Goal: Understand process/instructions

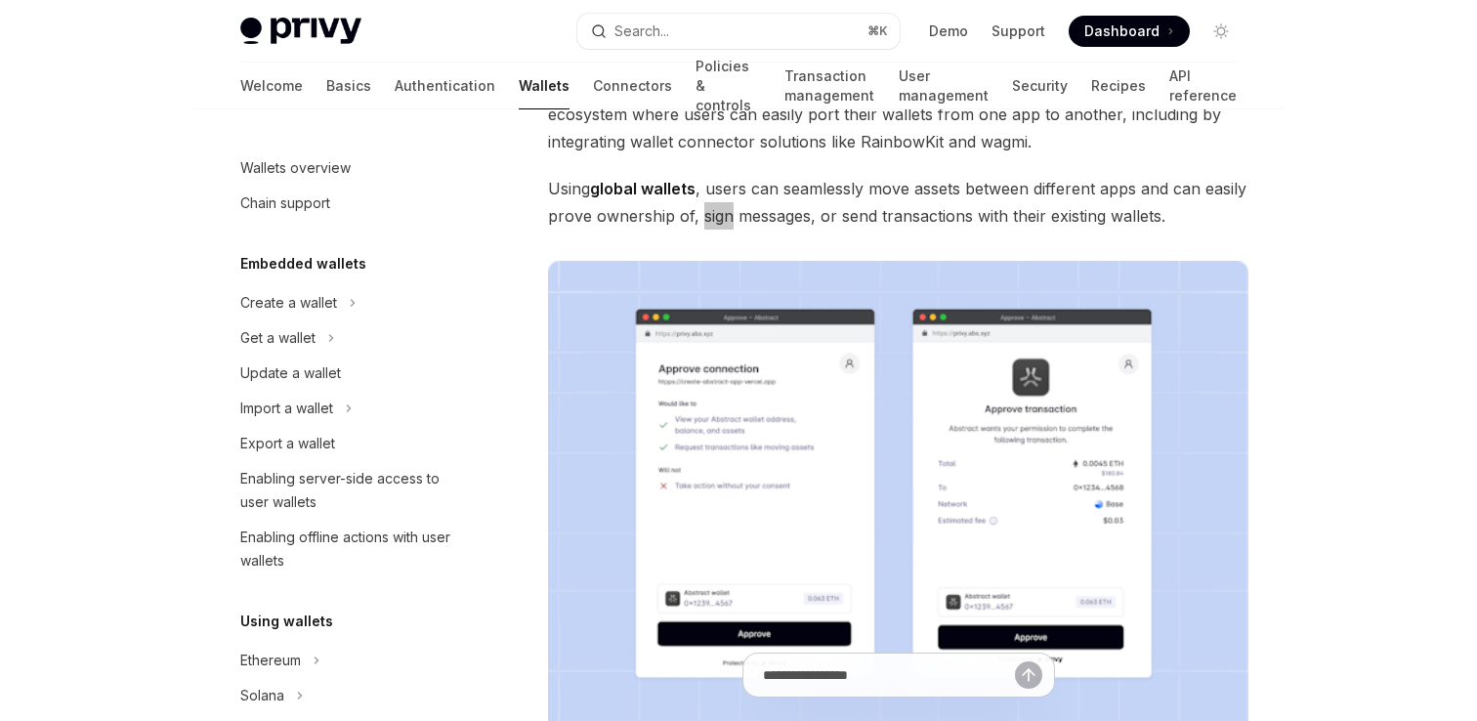
scroll to position [957, 0]
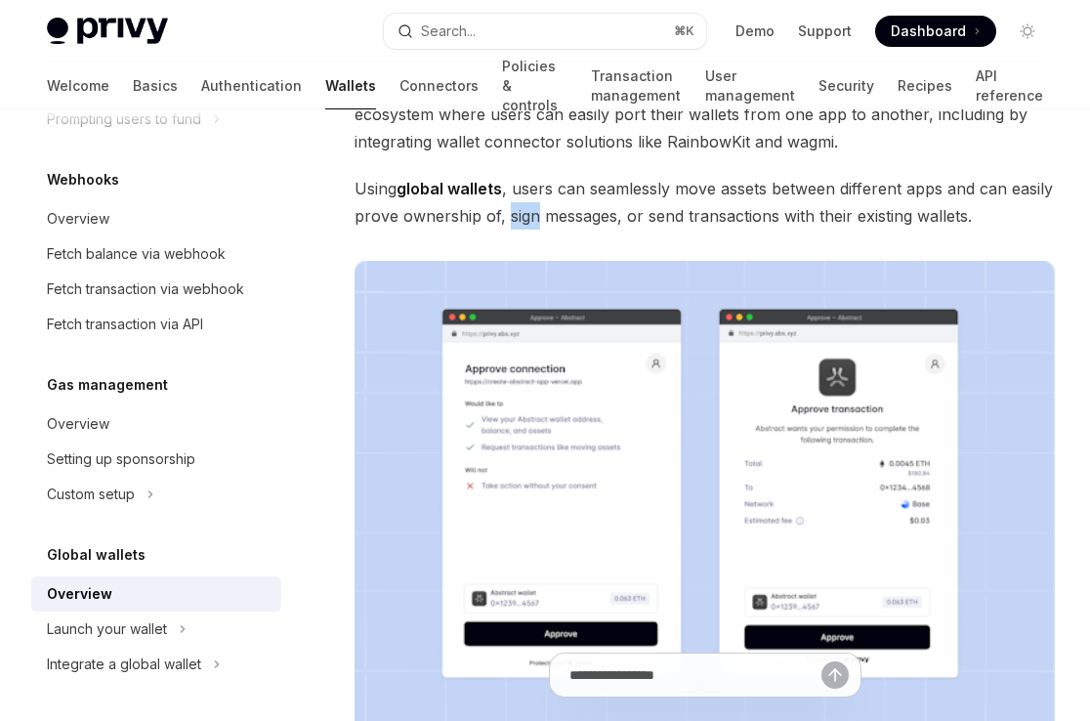
click at [530, 178] on span "Using global wallets , users can seamlessly move assets between different apps …" at bounding box center [705, 202] width 700 height 55
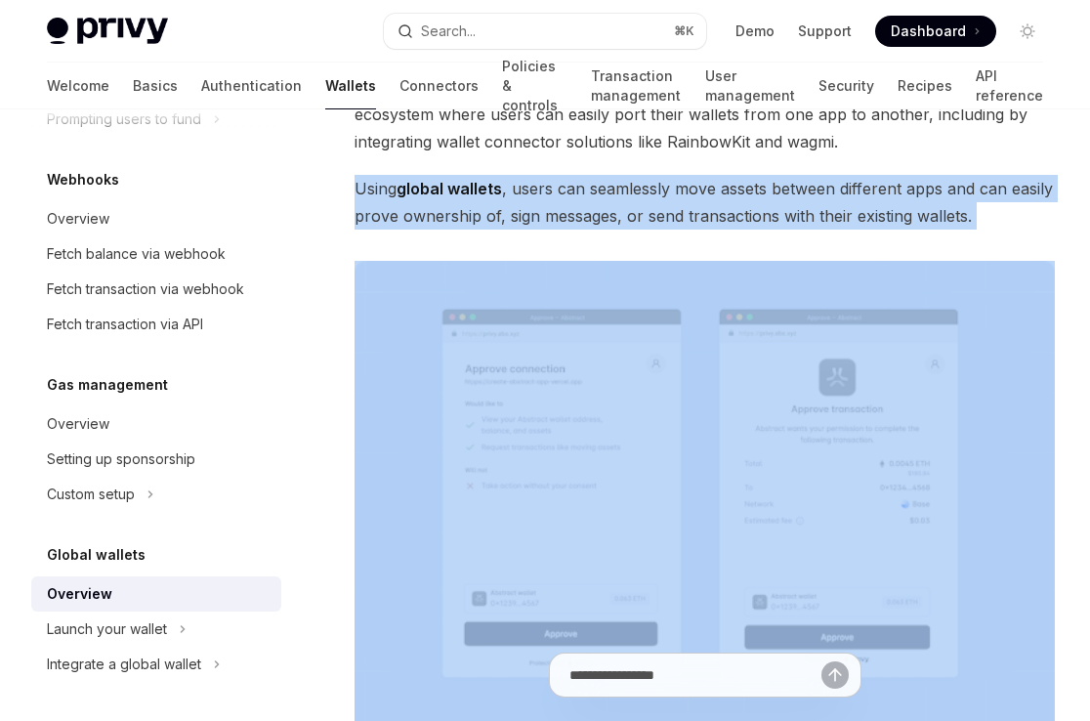
click at [516, 187] on span "Using global wallets , users can seamlessly move assets between different apps …" at bounding box center [705, 202] width 700 height 55
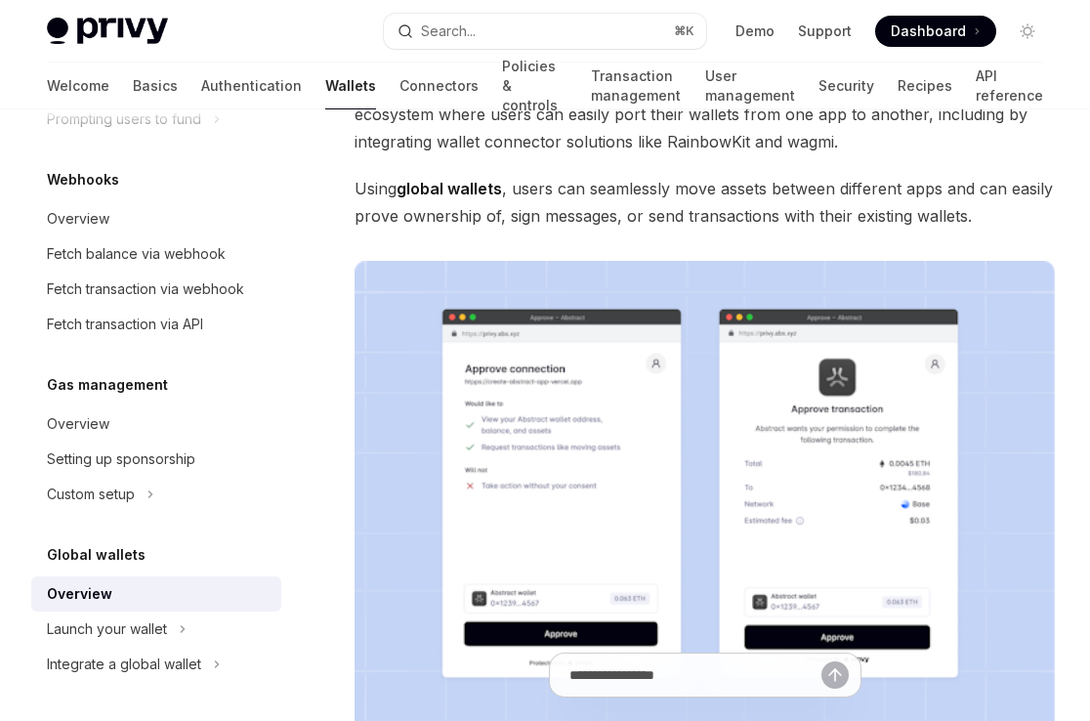
click at [516, 187] on span "Using global wallets , users can seamlessly move assets between different apps …" at bounding box center [705, 202] width 700 height 55
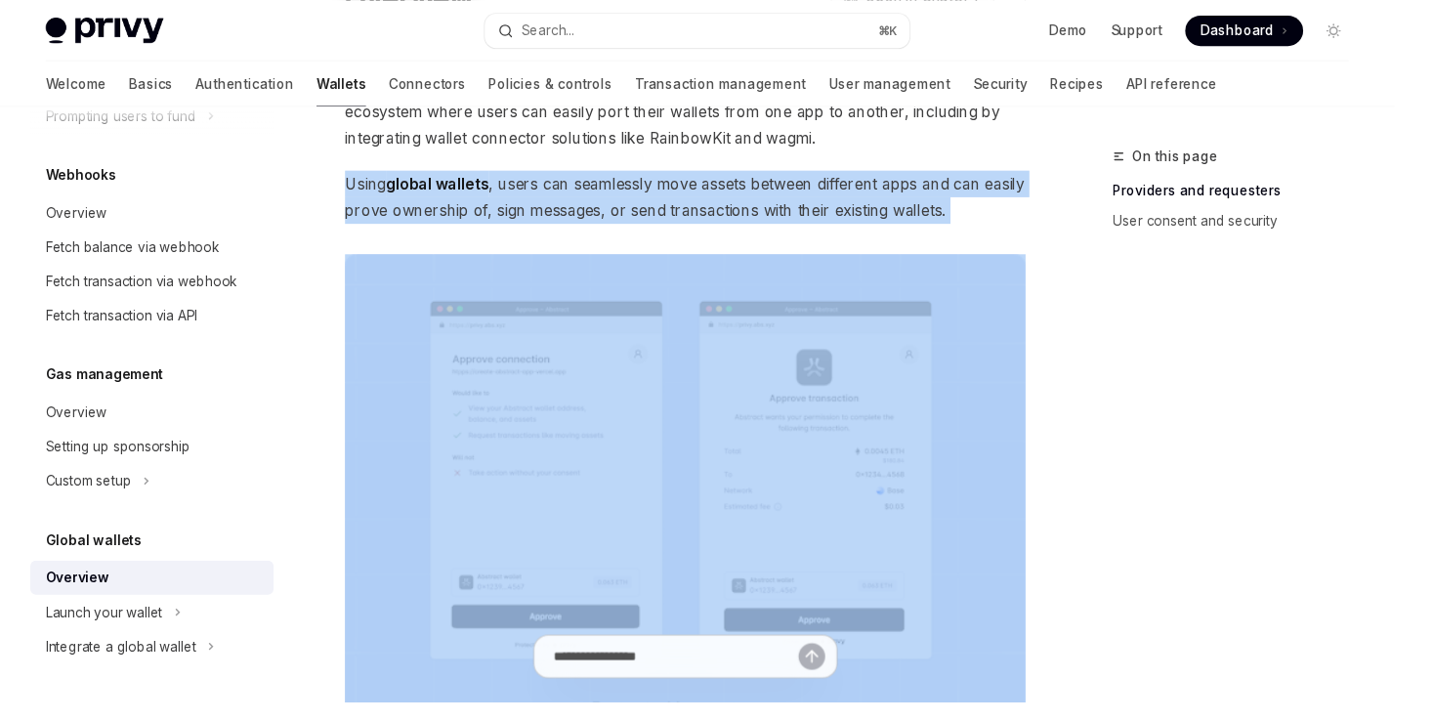
type textarea "*"
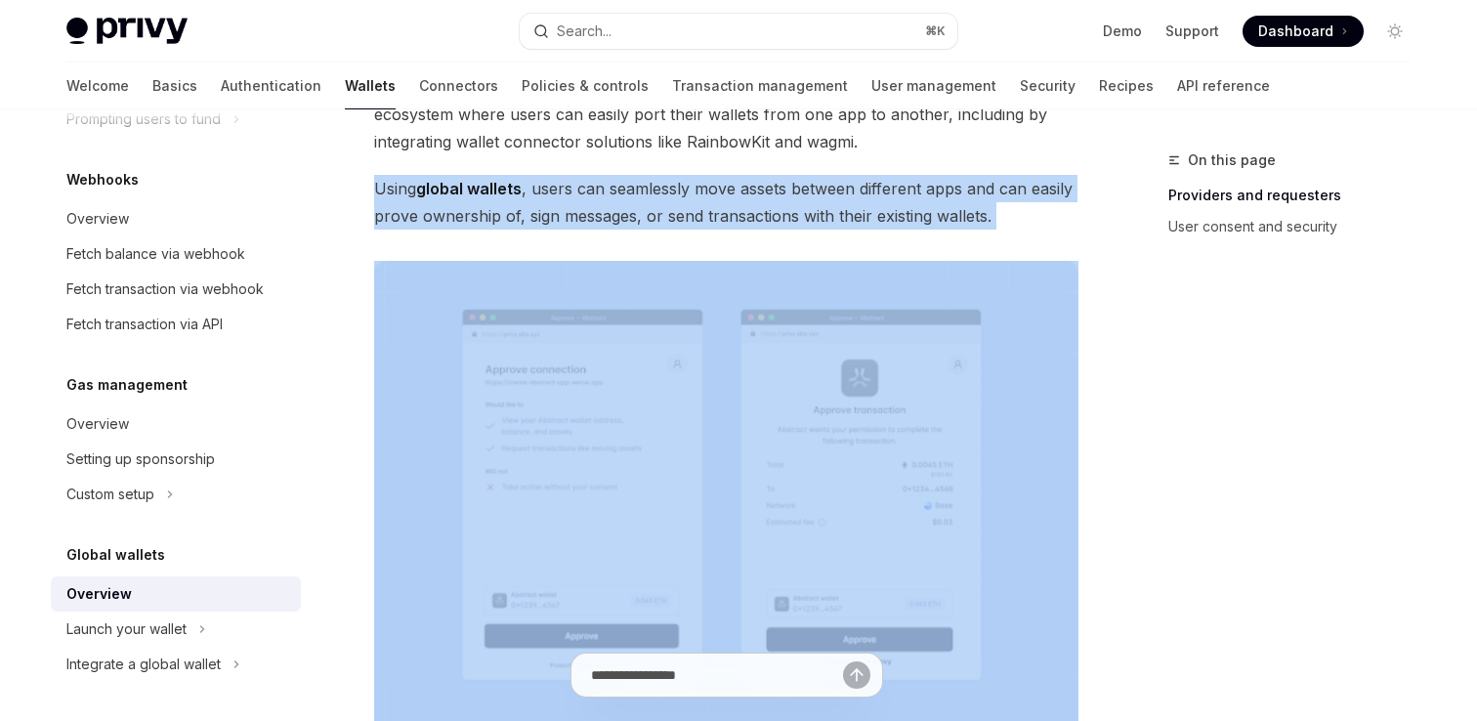
click at [717, 188] on span "Using global wallets , users can seamlessly move assets between different apps …" at bounding box center [726, 202] width 704 height 55
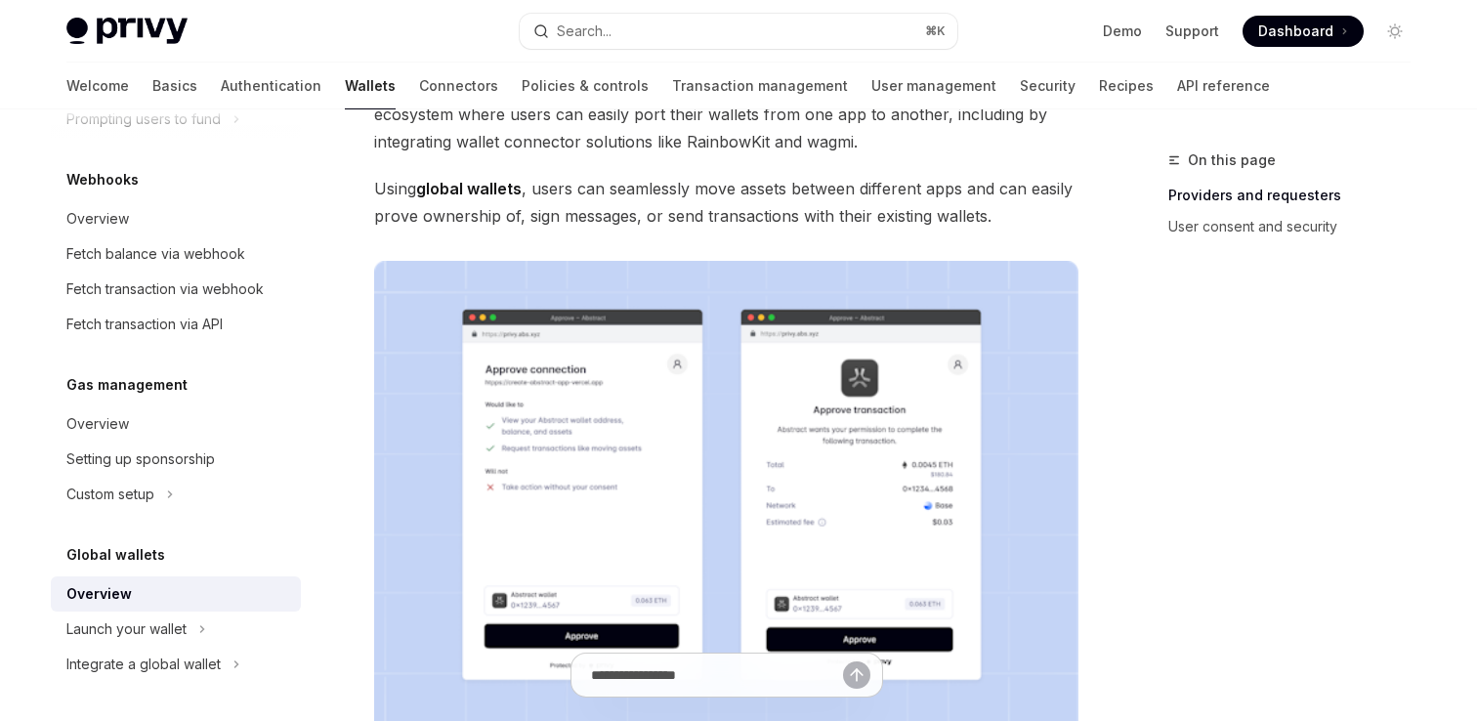
click at [717, 188] on span "Using global wallets , users can seamlessly move assets between different apps …" at bounding box center [726, 202] width 704 height 55
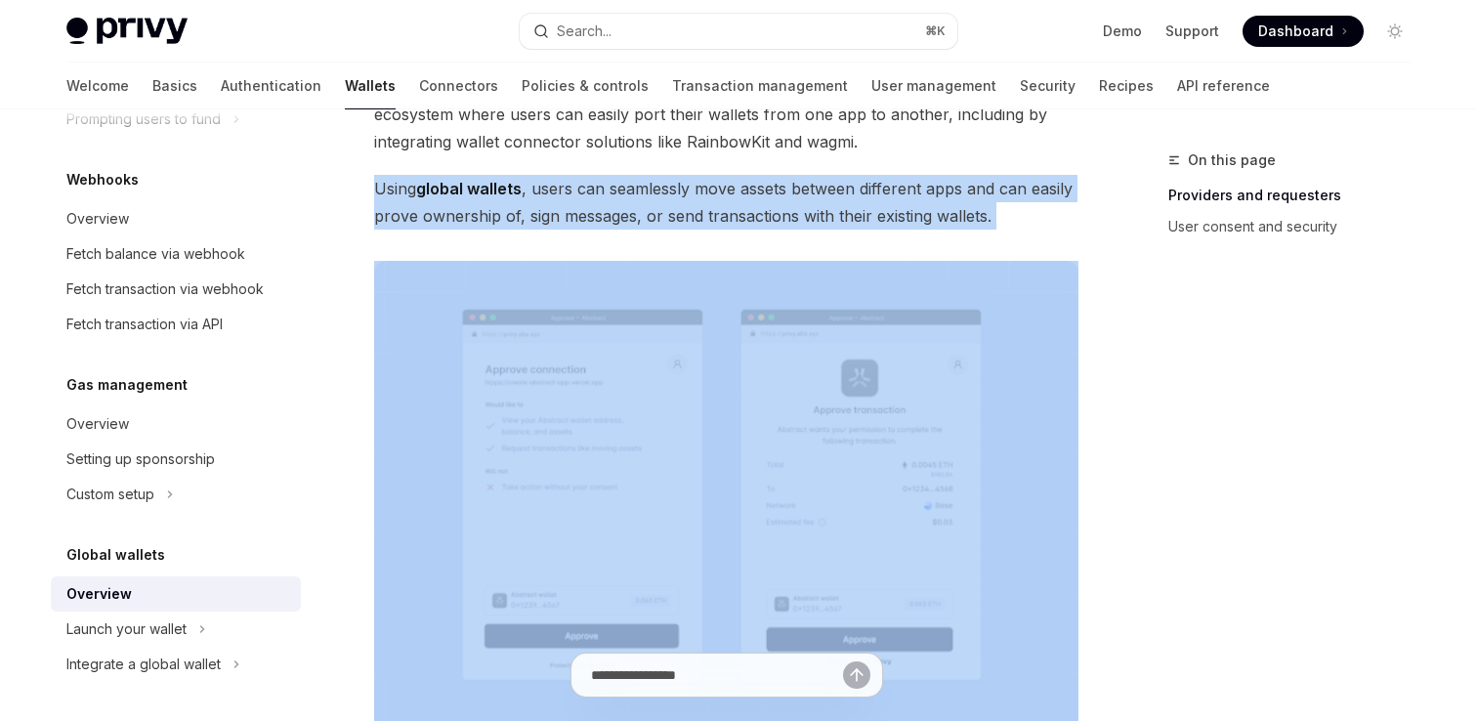
click at [649, 213] on span "Using global wallets , users can seamlessly move assets between different apps …" at bounding box center [726, 202] width 704 height 55
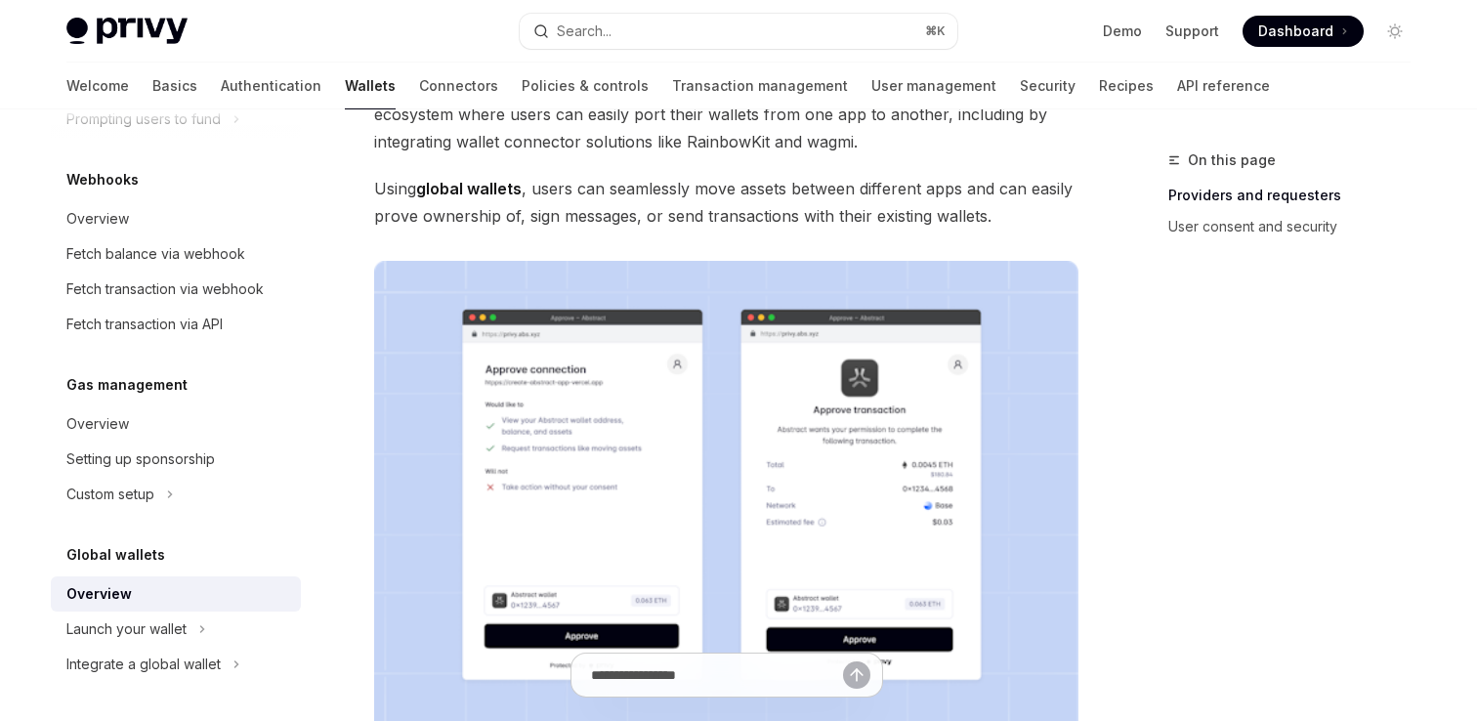
click at [649, 213] on span "Using global wallets , users can seamlessly move assets between different apps …" at bounding box center [726, 202] width 704 height 55
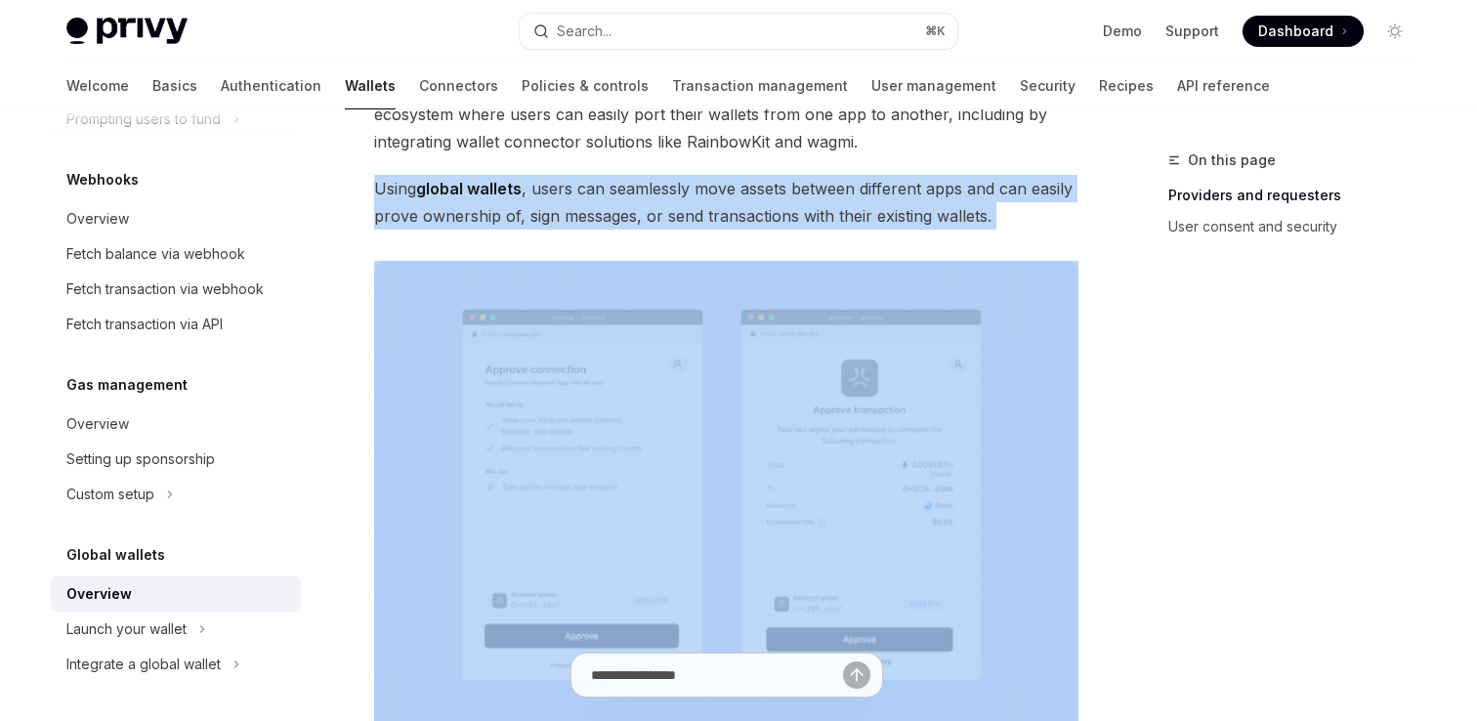
click at [617, 218] on span "Using global wallets , users can seamlessly move assets between different apps …" at bounding box center [726, 202] width 704 height 55
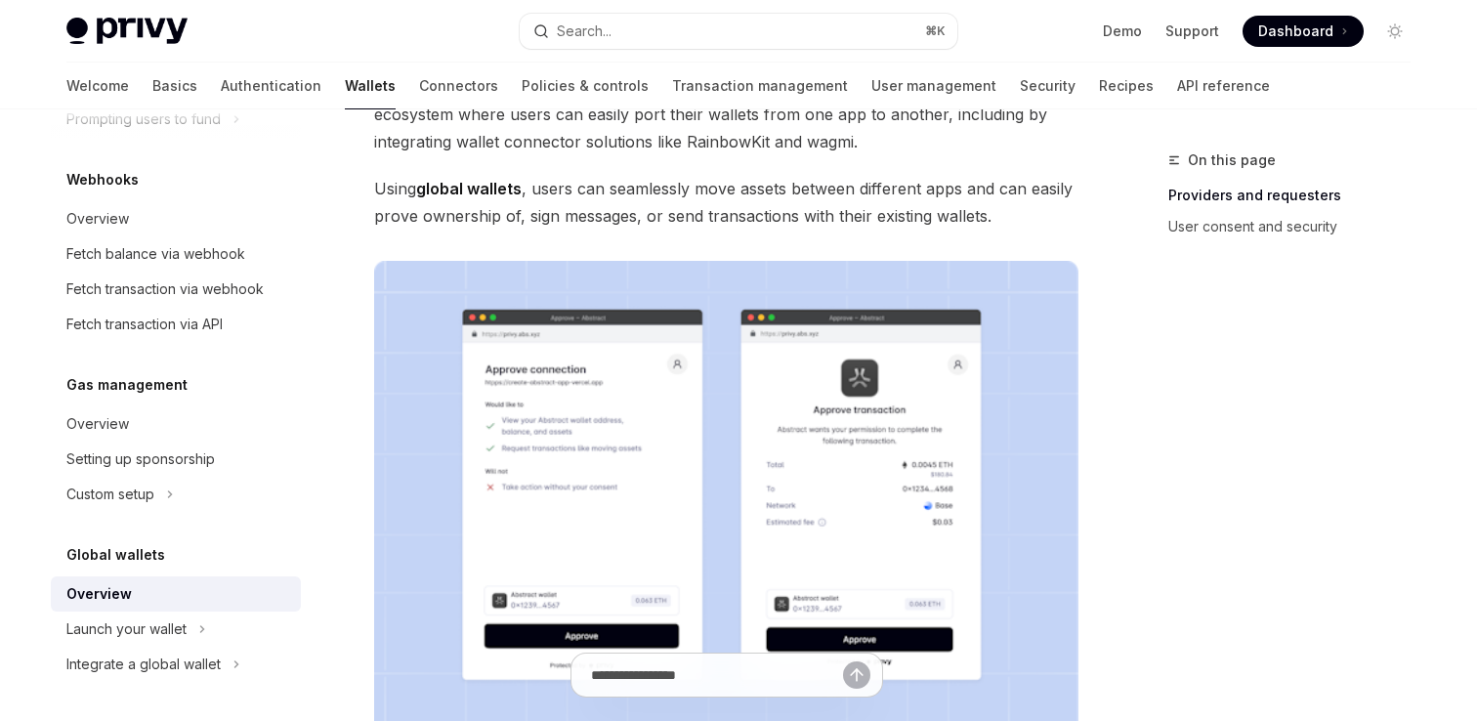
click at [617, 218] on span "Using global wallets , users can seamlessly move assets between different apps …" at bounding box center [726, 202] width 704 height 55
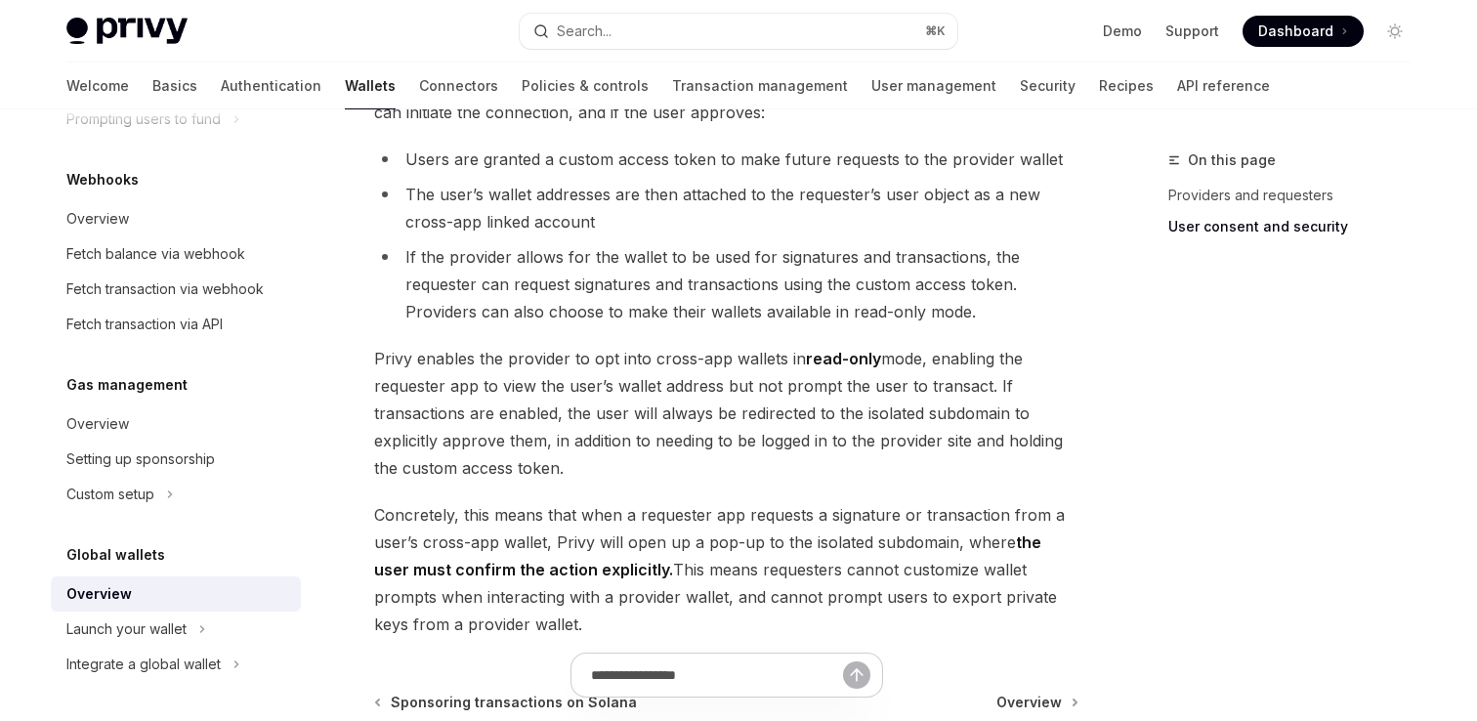
scroll to position [1566, 0]
